Goal: Check status: Check status

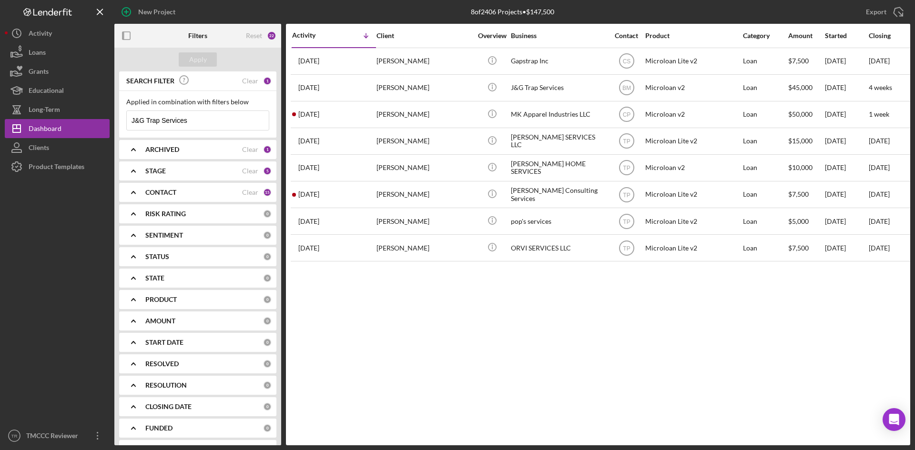
click at [222, 124] on input "J&G Trap Services" at bounding box center [198, 120] width 142 height 19
type input "J"
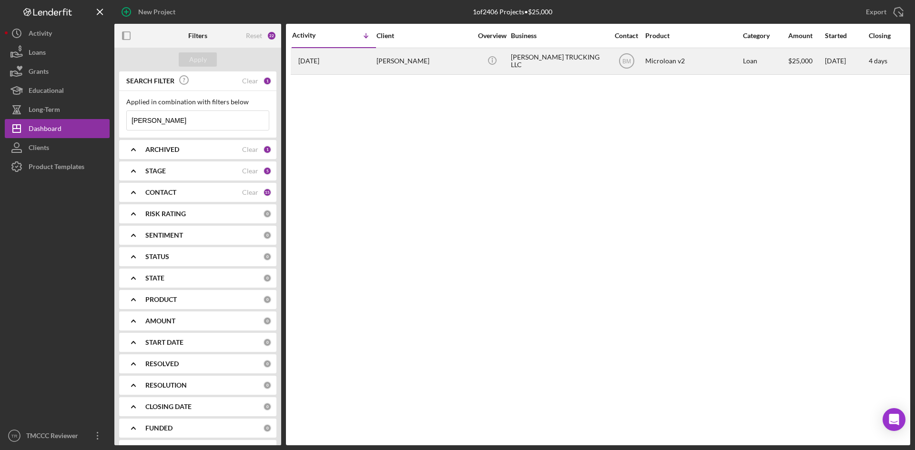
type input "[PERSON_NAME]"
click at [503, 56] on div "Icon/Info" at bounding box center [492, 61] width 36 height 25
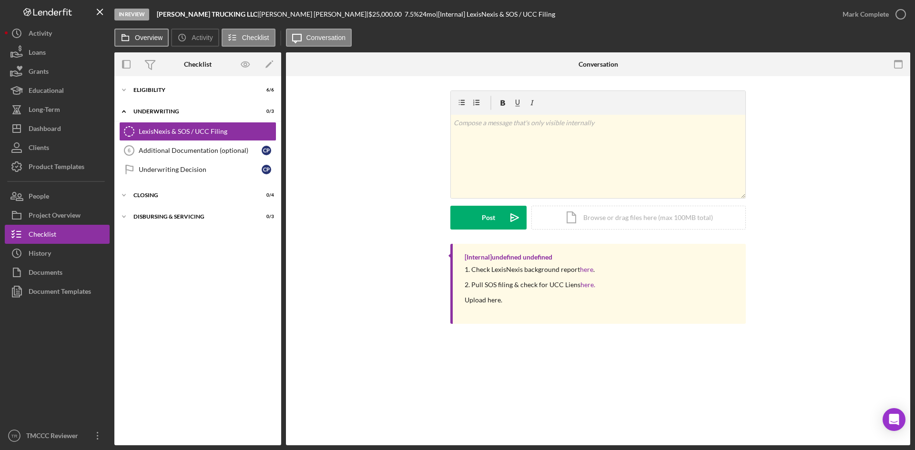
click at [129, 36] on rect at bounding box center [125, 38] width 7 height 5
